Goal: Find specific page/section: Find specific page/section

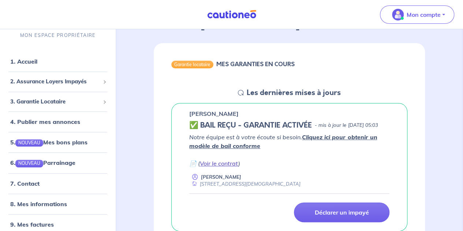
click at [219, 167] on link "Voir le contrat" at bounding box center [219, 163] width 38 height 7
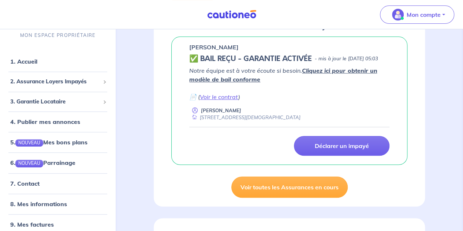
scroll to position [121, 0]
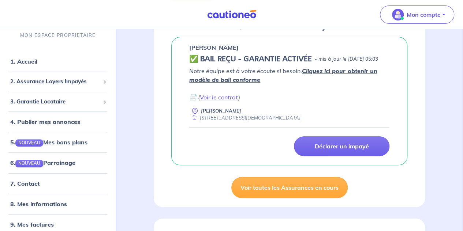
click at [267, 93] on p "Notre équipe est à votre écoute si besoin. Cliquez ici pour obtenir un modèle d…" at bounding box center [289, 84] width 200 height 35
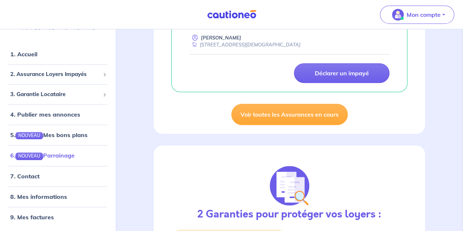
scroll to position [7, 0]
click at [32, 216] on link "9. Mes factures" at bounding box center [31, 217] width 42 height 7
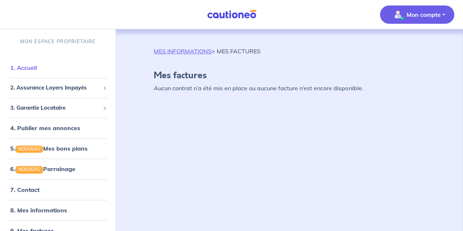
click at [27, 68] on link "1. Accueil" at bounding box center [23, 67] width 27 height 7
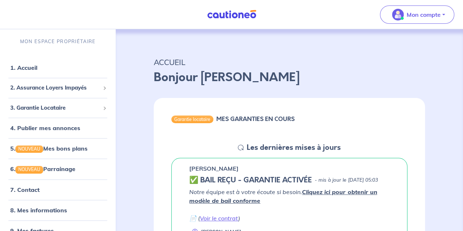
scroll to position [97, 0]
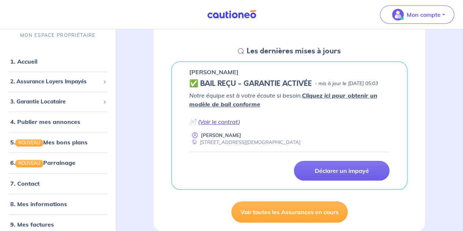
click at [213, 126] on link "Voir le contrat" at bounding box center [219, 121] width 38 height 7
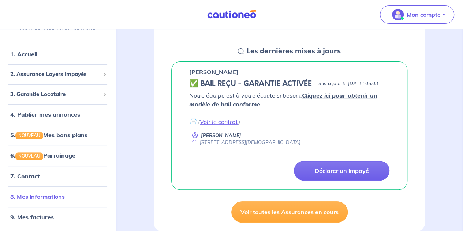
click at [38, 197] on link "8. Mes informations" at bounding box center [37, 196] width 55 height 7
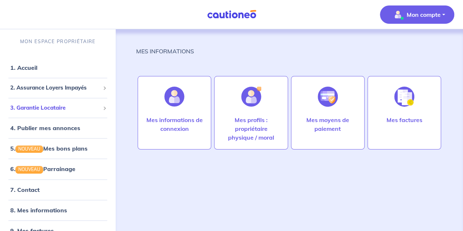
scroll to position [7, 0]
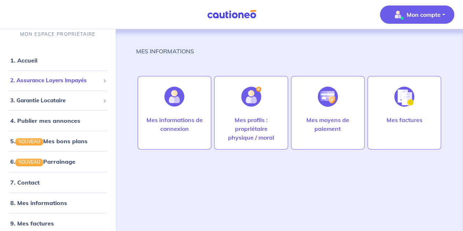
click at [96, 82] on div "2. Assurance Loyers Impayés" at bounding box center [58, 81] width 110 height 14
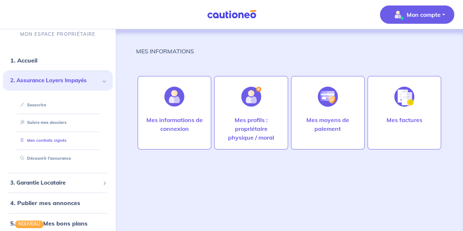
click at [49, 140] on link "Mes contrats signés" at bounding box center [41, 140] width 49 height 5
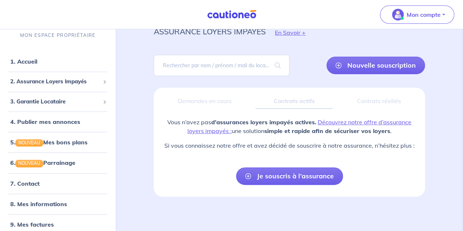
scroll to position [31, 0]
click at [204, 98] on div "Demandes en cours" at bounding box center [205, 101] width 90 height 15
click at [208, 104] on div "Demandes en cours" at bounding box center [205, 101] width 90 height 15
click at [282, 99] on div "Contrats actifs" at bounding box center [294, 101] width 77 height 15
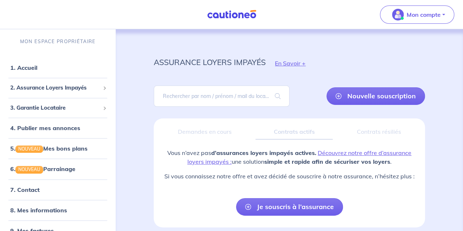
click at [387, 53] on div "assurance loyers impayés En Savoir +" at bounding box center [289, 63] width 307 height 33
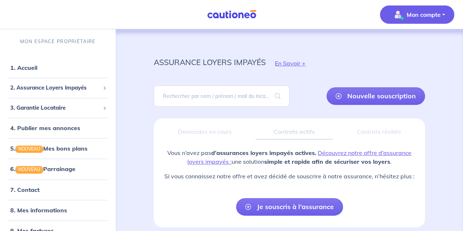
click at [443, 16] on button "Mon compte" at bounding box center [417, 14] width 74 height 18
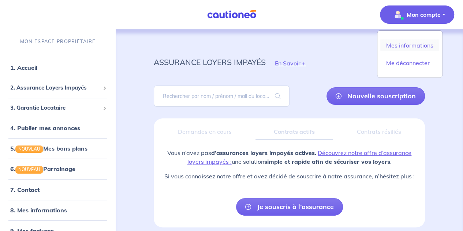
click at [412, 47] on link "Mes informations" at bounding box center [410, 46] width 59 height 12
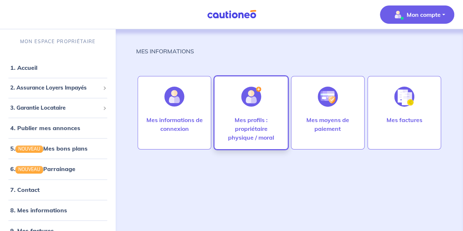
scroll to position [6, 0]
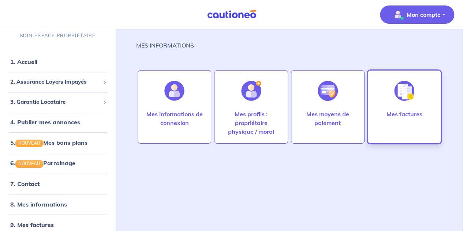
click at [428, 105] on div "Mes factures" at bounding box center [405, 107] width 74 height 74
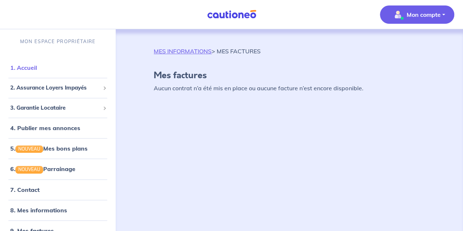
click at [32, 64] on link "1. Accueil" at bounding box center [23, 67] width 27 height 7
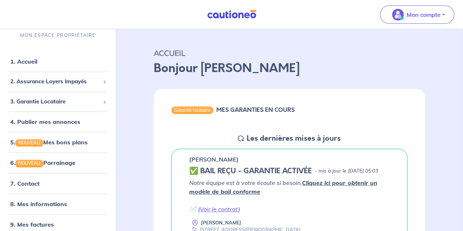
scroll to position [164, 0]
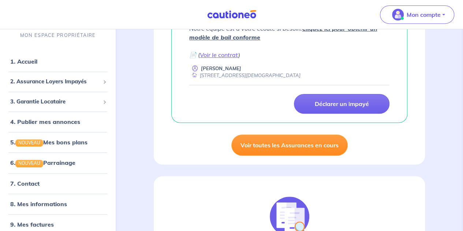
click at [300, 155] on link "Voir toutes les Assurances en cours" at bounding box center [289, 145] width 116 height 21
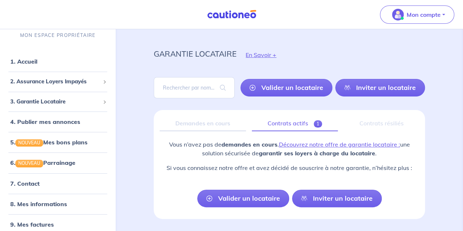
scroll to position [31, 0]
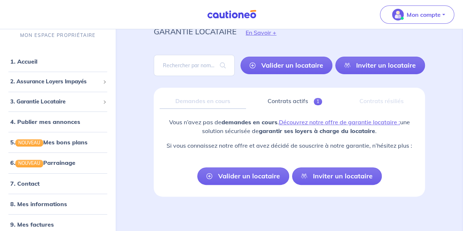
click at [221, 102] on div "Demandes en cours" at bounding box center [203, 101] width 86 height 15
click at [287, 103] on link "Contrats actifs 1" at bounding box center [295, 101] width 86 height 15
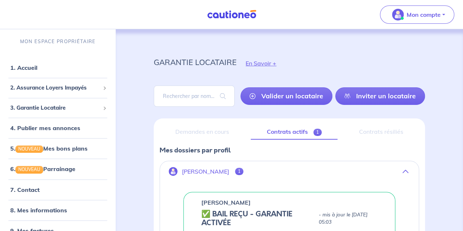
click at [235, 171] on span "1" at bounding box center [239, 171] width 8 height 7
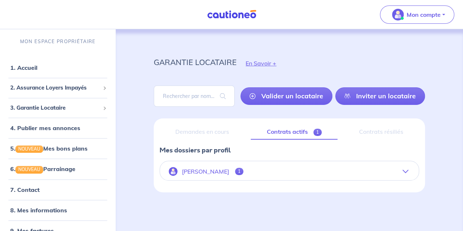
click at [235, 171] on span "1" at bounding box center [239, 171] width 8 height 7
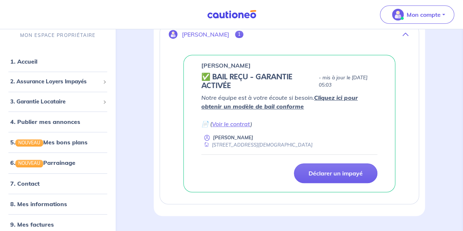
scroll to position [138, 0]
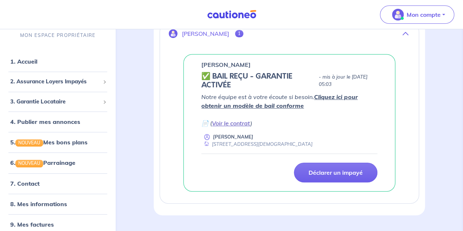
click at [237, 122] on link "Voir le contrat" at bounding box center [231, 123] width 38 height 7
